Goal: Task Accomplishment & Management: Manage account settings

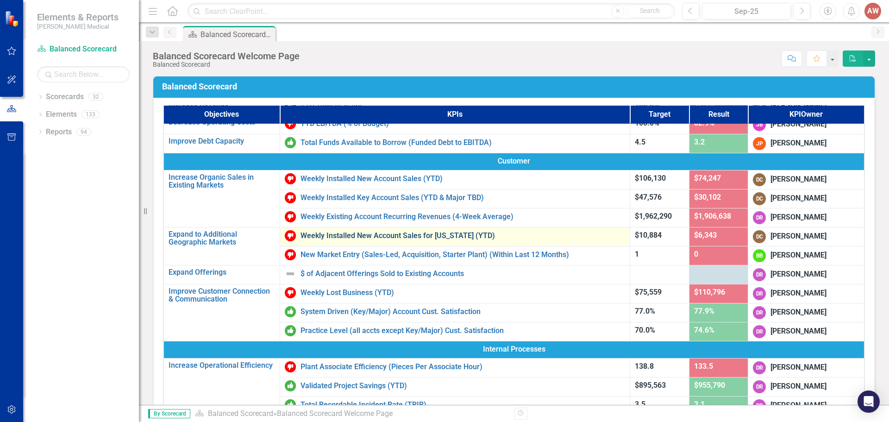
scroll to position [139, 0]
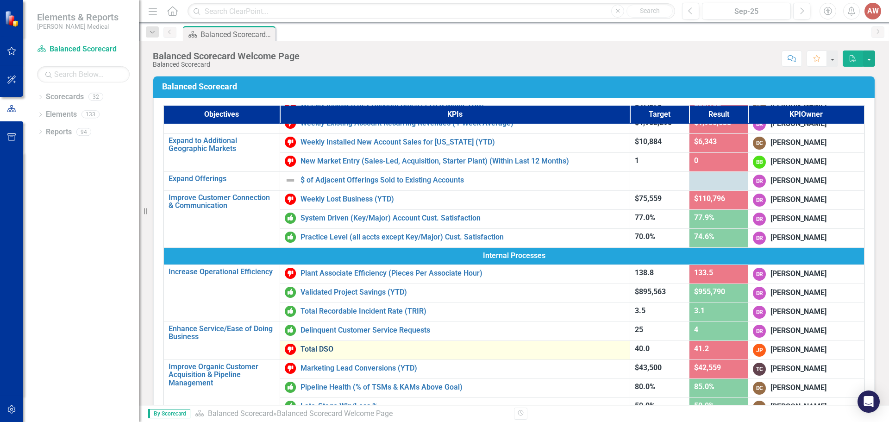
click at [323, 351] on link "Total DSO" at bounding box center [463, 349] width 325 height 8
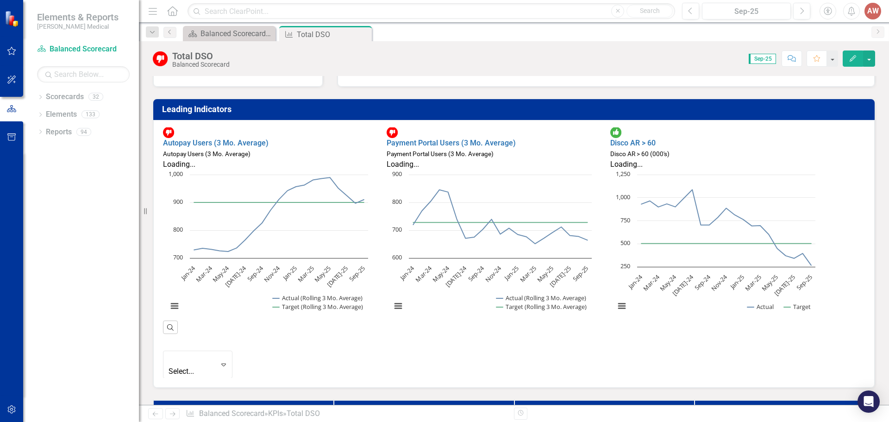
scroll to position [93, 0]
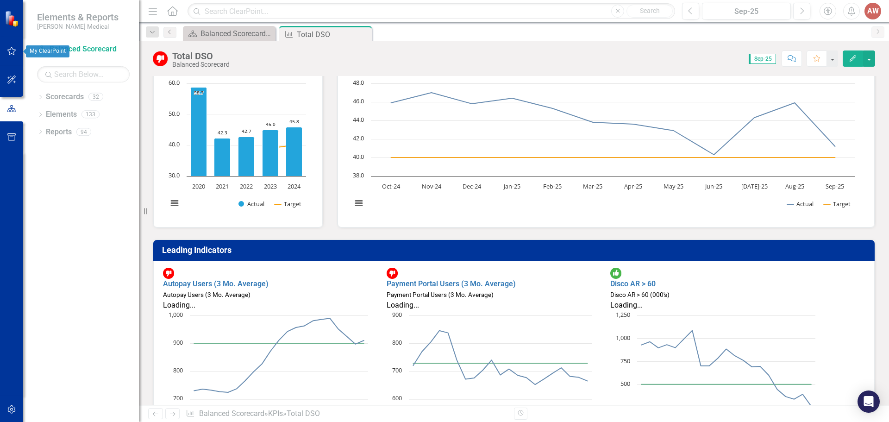
click at [9, 53] on icon "button" at bounding box center [12, 50] width 10 height 7
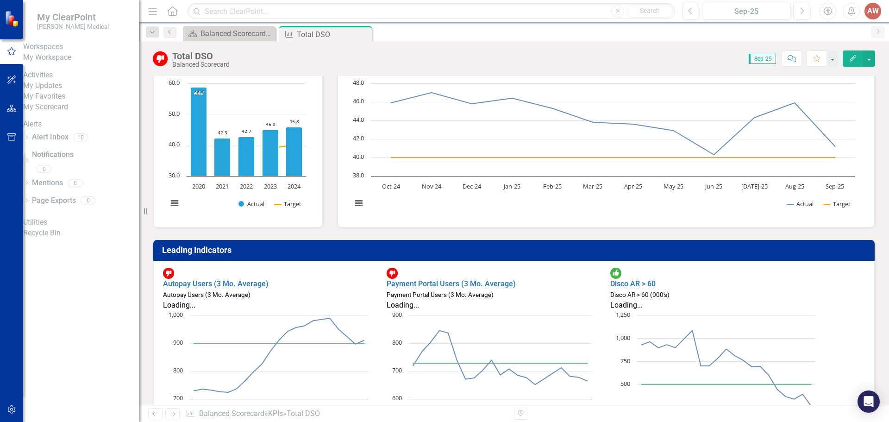
click at [70, 63] on link "My Workspace" at bounding box center [81, 57] width 116 height 11
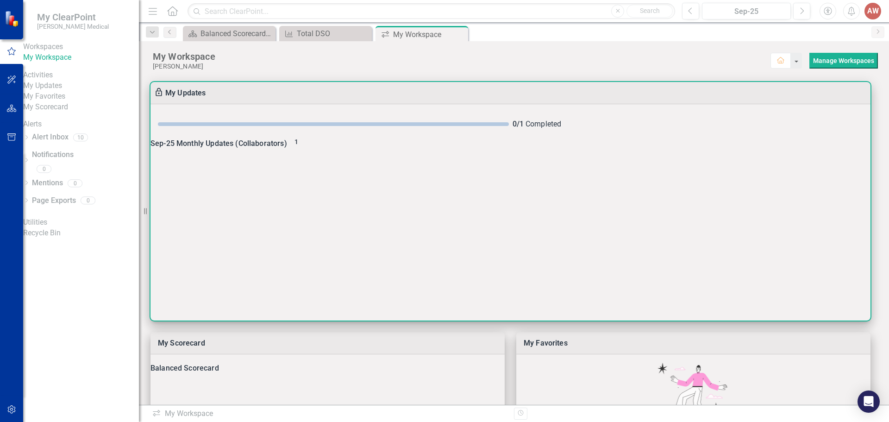
click at [298, 145] on span "1" at bounding box center [296, 141] width 4 height 7
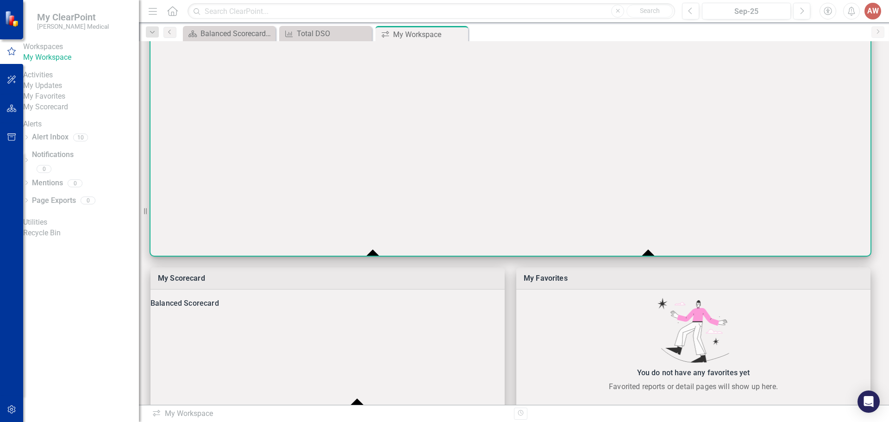
scroll to position [93, 0]
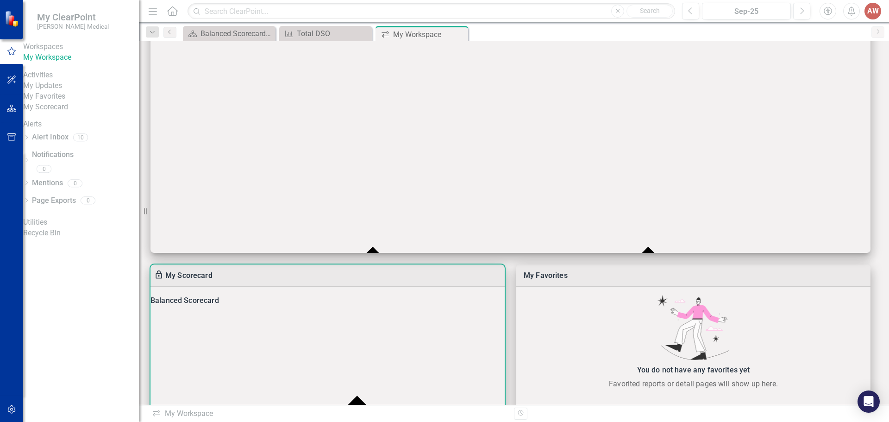
scroll to position [0, 0]
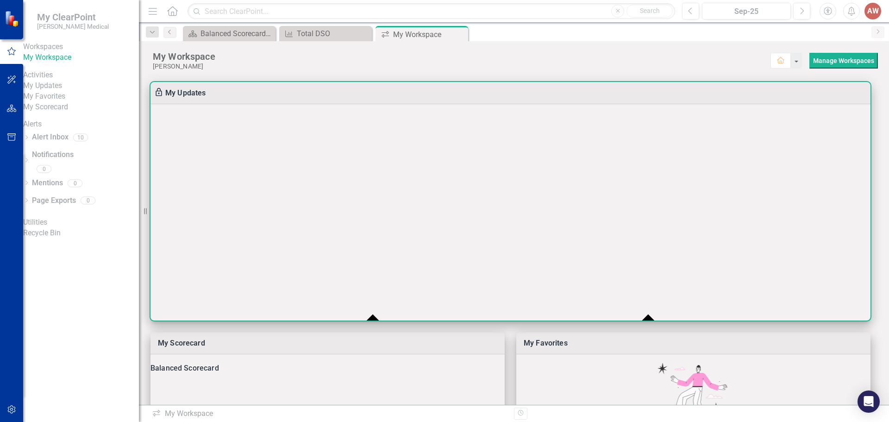
click at [852, 421] on div at bounding box center [444, 422] width 889 height 0
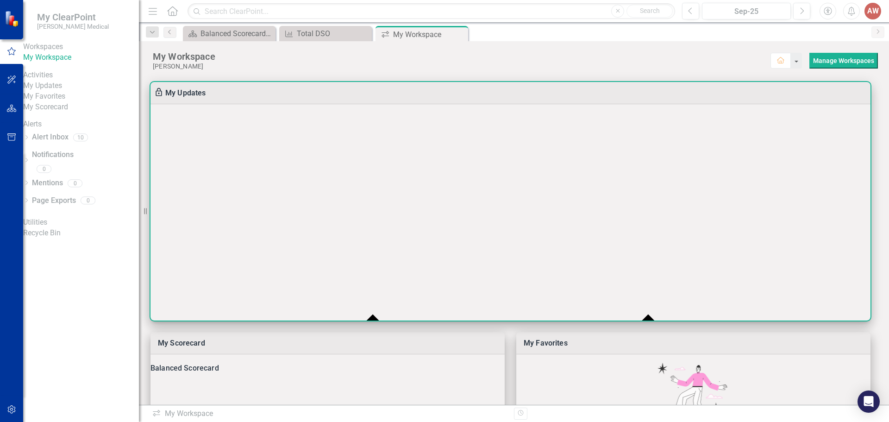
checkbox input "false"
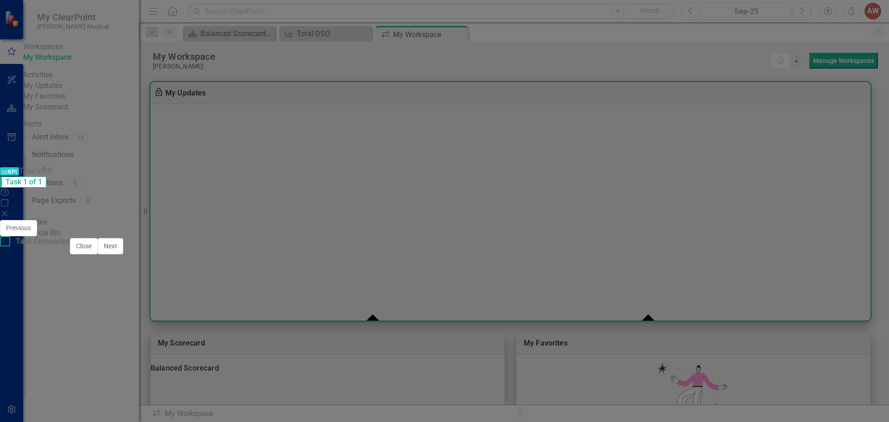
click at [10, 246] on div at bounding box center [5, 241] width 10 height 10
click at [6, 242] on input "Task Completed" at bounding box center [3, 239] width 6 height 6
checkbox input "true"
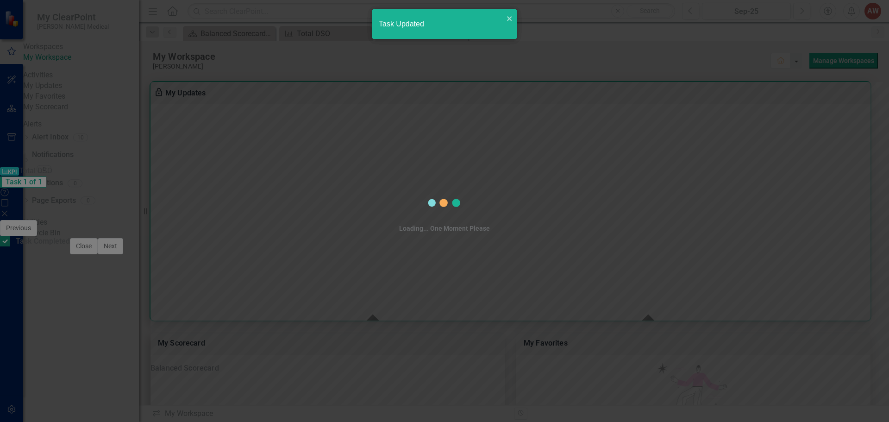
checkbox input "true"
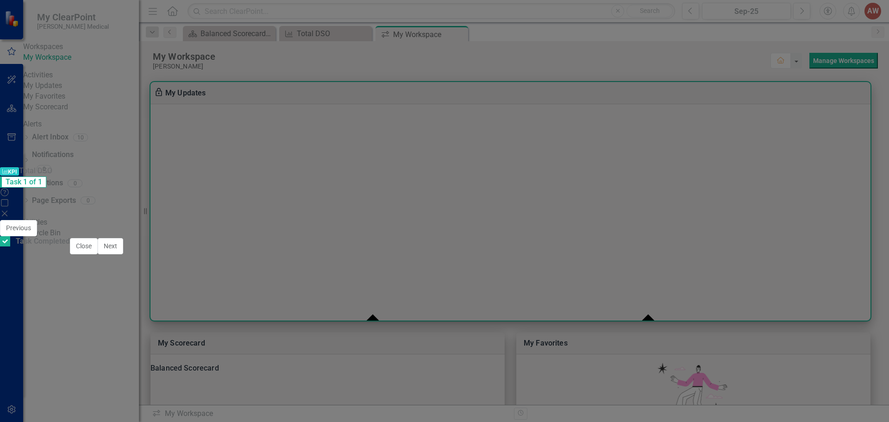
scroll to position [0, 0]
drag, startPoint x: 840, startPoint y: 413, endPoint x: 828, endPoint y: 407, distance: 13.0
click at [98, 254] on button "Close" at bounding box center [84, 246] width 28 height 16
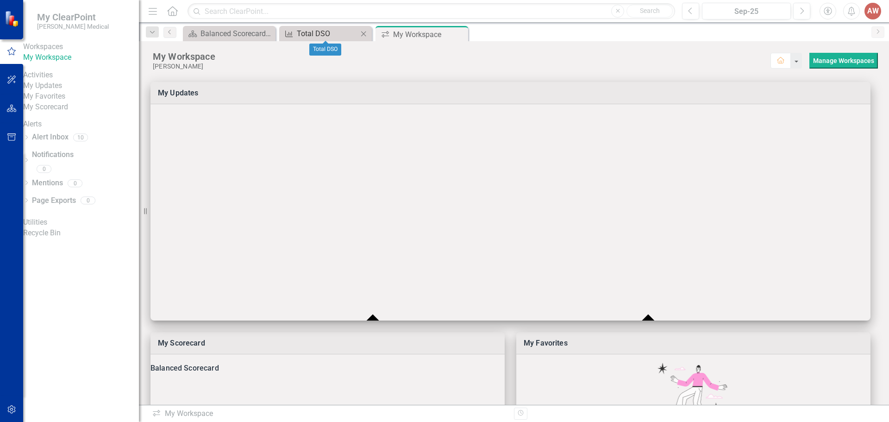
click at [326, 37] on div "Total DSO" at bounding box center [327, 34] width 61 height 12
